Goal: Task Accomplishment & Management: Use online tool/utility

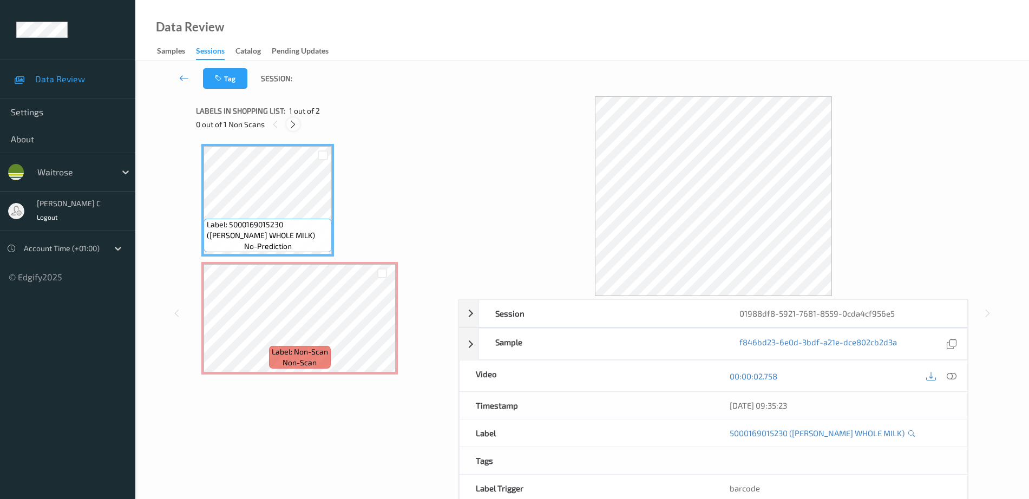
click at [293, 120] on icon at bounding box center [293, 125] width 9 height 10
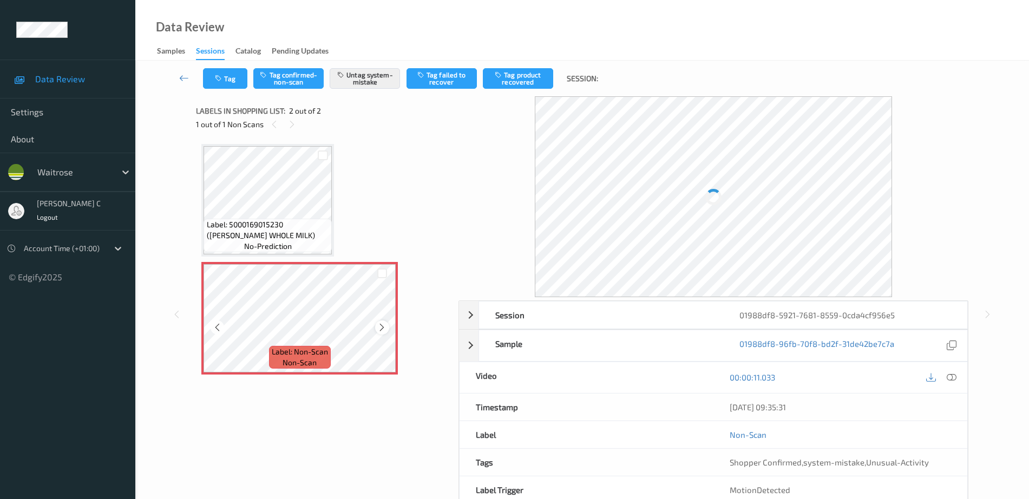
click at [377, 327] on icon at bounding box center [381, 328] width 9 height 10
click at [377, 326] on icon at bounding box center [381, 328] width 9 height 10
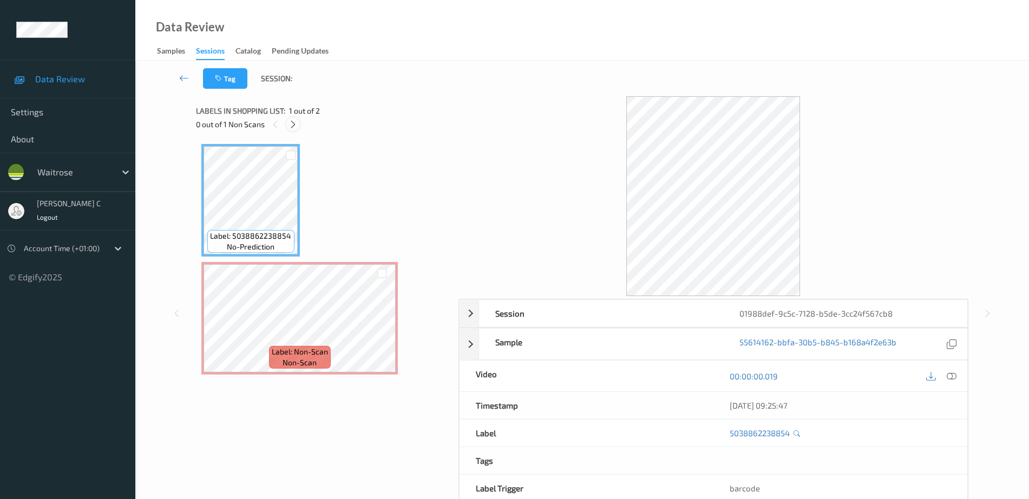
click at [292, 125] on icon at bounding box center [293, 125] width 9 height 10
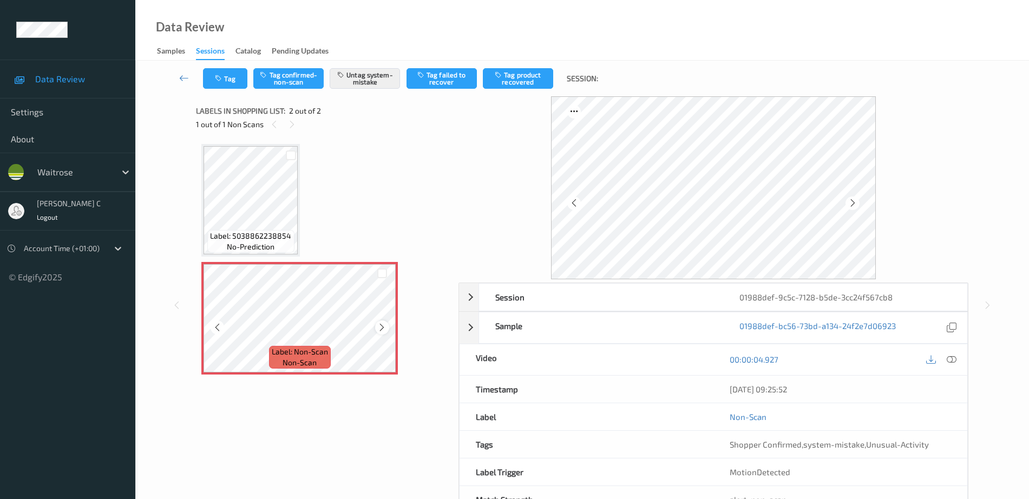
click at [381, 327] on icon at bounding box center [381, 328] width 9 height 10
click at [382, 327] on icon at bounding box center [381, 328] width 9 height 10
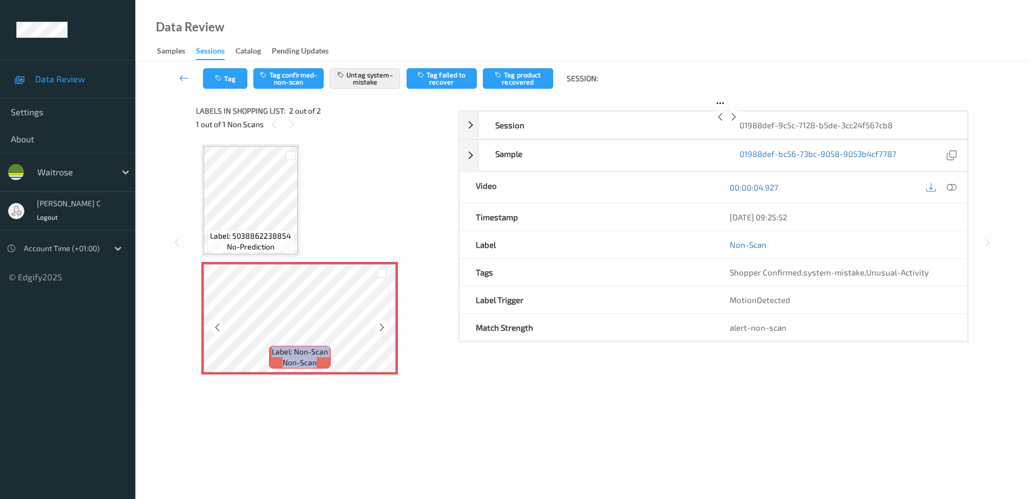
click at [382, 327] on icon at bounding box center [381, 328] width 9 height 10
